Goal: Information Seeking & Learning: Learn about a topic

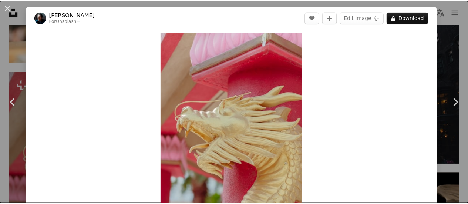
scroll to position [4, 0]
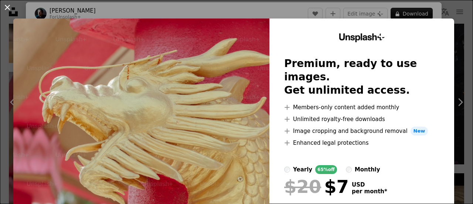
click at [7, 6] on button "An X shape" at bounding box center [7, 7] width 9 height 9
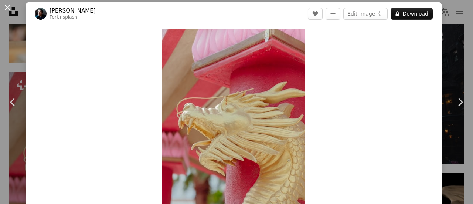
click at [5, 7] on button "An X shape" at bounding box center [7, 7] width 9 height 9
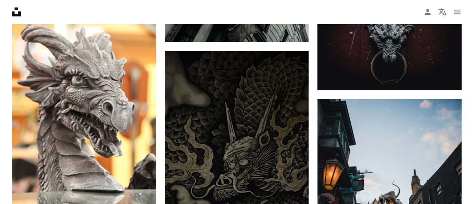
scroll to position [408, 0]
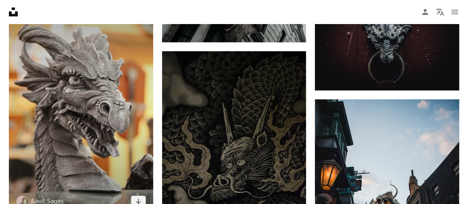
click at [100, 109] on img at bounding box center [81, 107] width 144 height 216
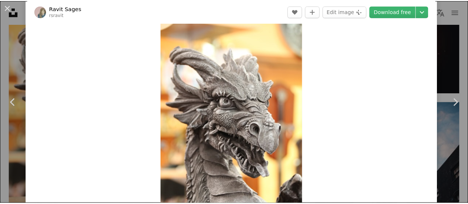
scroll to position [13, 0]
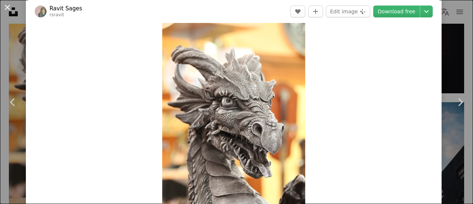
click at [5, 8] on button "An X shape" at bounding box center [7, 7] width 9 height 9
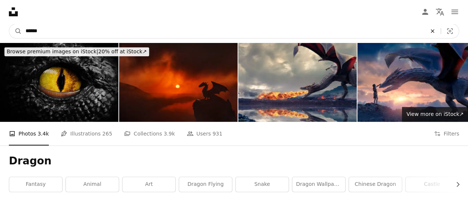
click at [432, 31] on icon "An X shape" at bounding box center [432, 31] width 16 height 6
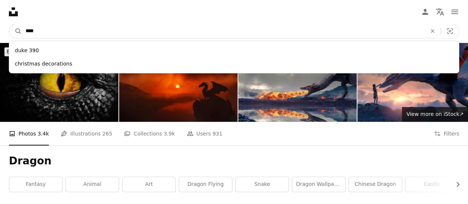
type input "****"
click at [9, 24] on button "A magnifying glass" at bounding box center [15, 31] width 13 height 14
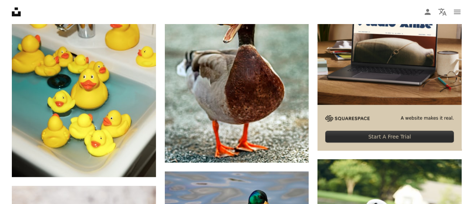
scroll to position [197, 0]
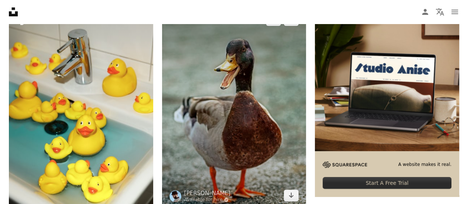
click at [244, 97] on img at bounding box center [234, 108] width 144 height 202
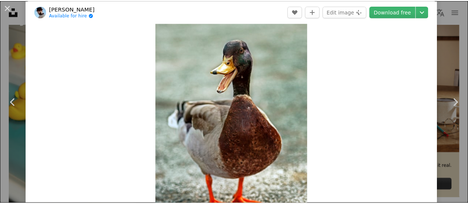
scroll to position [23, 0]
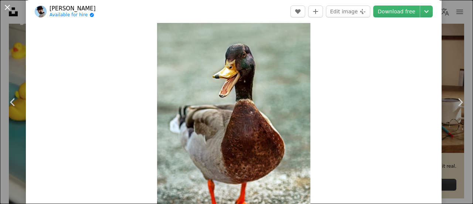
click at [8, 7] on button "An X shape" at bounding box center [7, 7] width 9 height 9
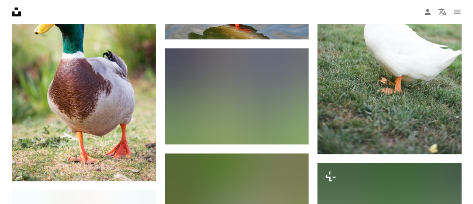
scroll to position [467, 0]
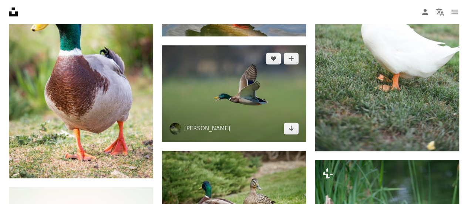
click at [247, 87] on img at bounding box center [234, 93] width 144 height 96
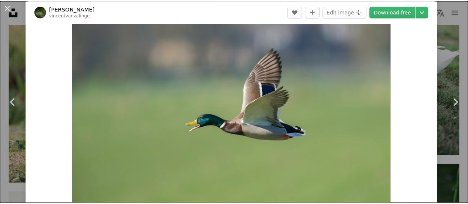
scroll to position [27, 0]
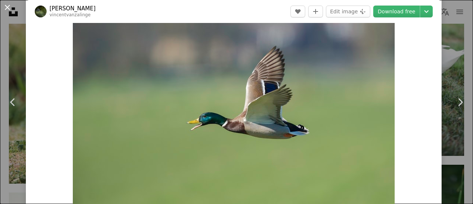
click at [10, 5] on button "An X shape" at bounding box center [7, 7] width 9 height 9
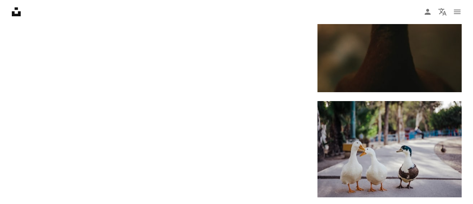
scroll to position [1315, 0]
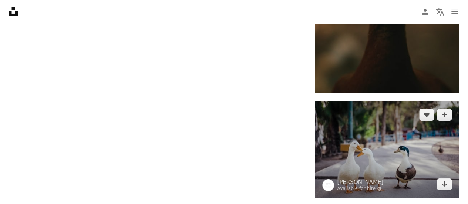
click at [407, 160] on img at bounding box center [387, 149] width 144 height 96
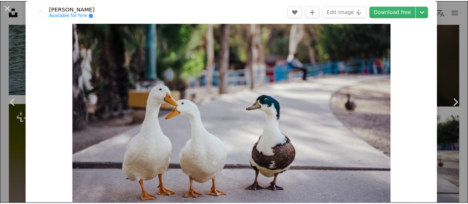
scroll to position [45, 0]
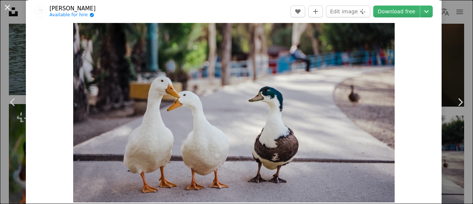
click at [8, 8] on button "An X shape" at bounding box center [7, 7] width 9 height 9
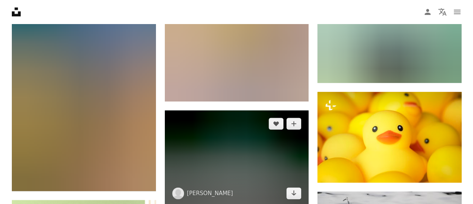
scroll to position [1761, 0]
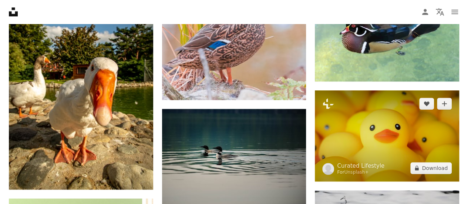
click at [408, 128] on img at bounding box center [387, 135] width 144 height 91
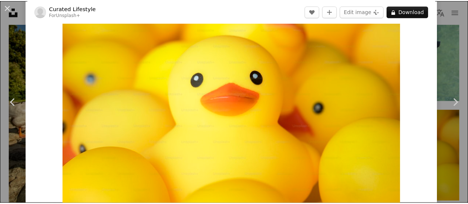
scroll to position [40, 0]
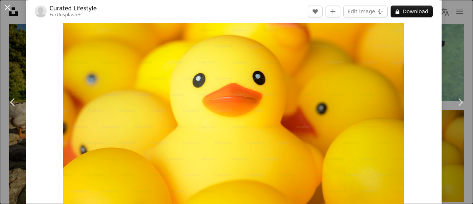
click at [6, 8] on button "An X shape" at bounding box center [7, 7] width 9 height 9
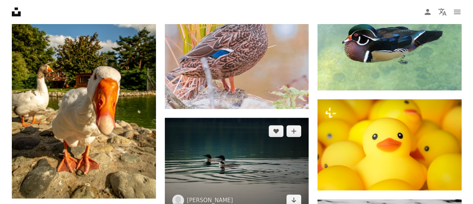
scroll to position [1751, 0]
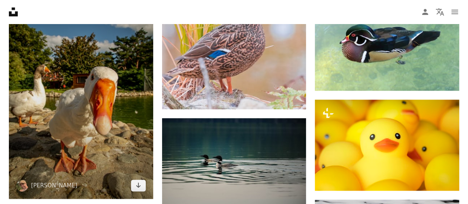
click at [94, 117] on img at bounding box center [81, 91] width 144 height 216
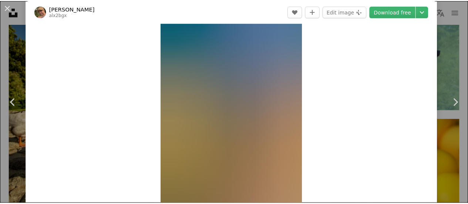
scroll to position [38, 0]
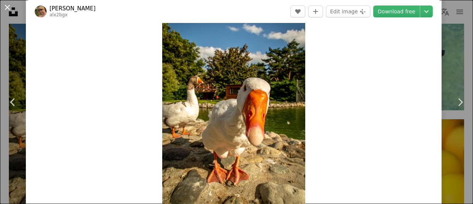
click at [9, 7] on button "An X shape" at bounding box center [7, 7] width 9 height 9
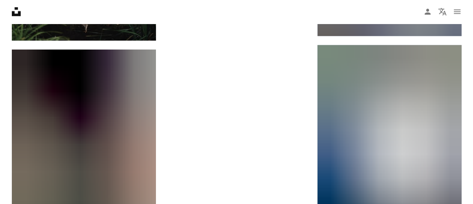
scroll to position [2213, 0]
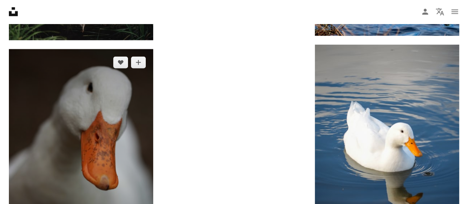
click at [122, 127] on img at bounding box center [81, 157] width 144 height 216
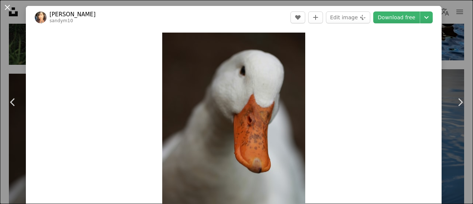
click at [8, 8] on button "An X shape" at bounding box center [7, 7] width 9 height 9
